Goal: Navigation & Orientation: Find specific page/section

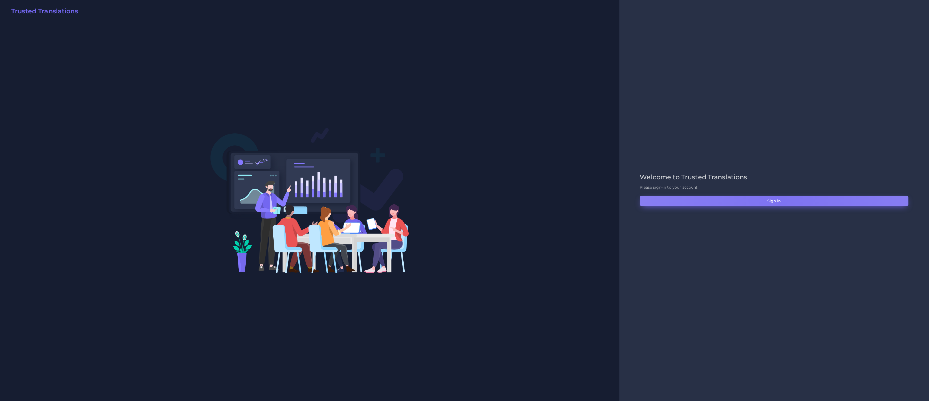
click at [781, 201] on button "Sign in" at bounding box center [774, 201] width 269 height 10
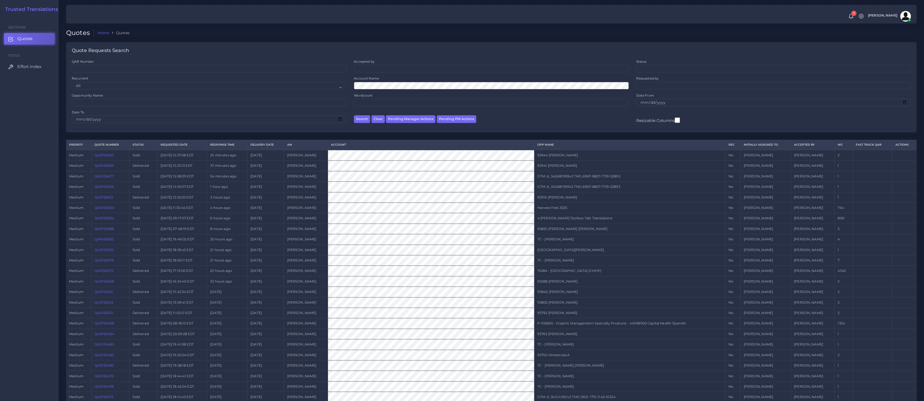
scroll to position [95, 0]
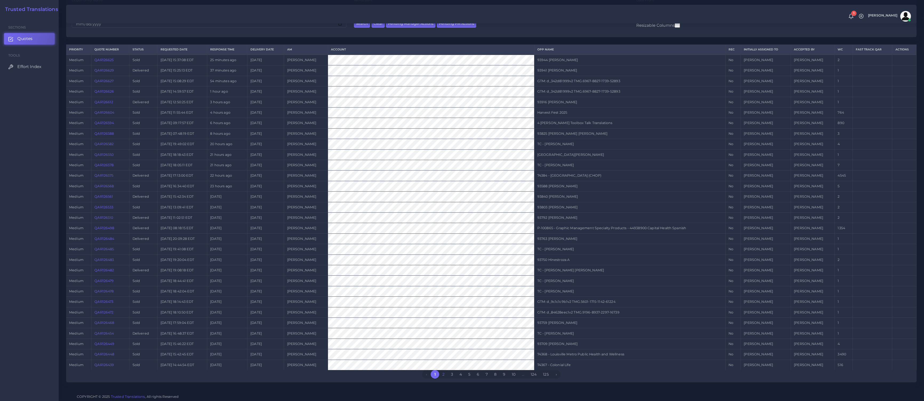
click at [444, 372] on link "2" at bounding box center [443, 374] width 9 height 9
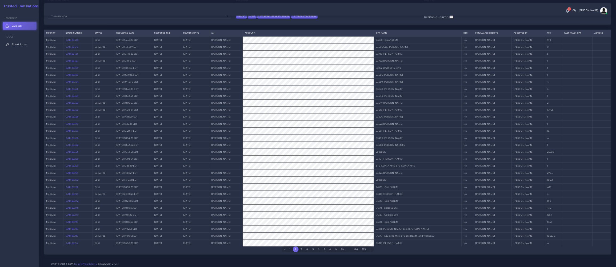
scroll to position [95, 0]
